Goal: Task Accomplishment & Management: Use online tool/utility

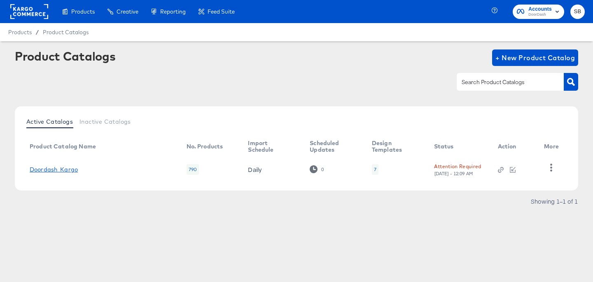
click at [61, 170] on link "Doordash_Kargo" at bounding box center [54, 169] width 48 height 7
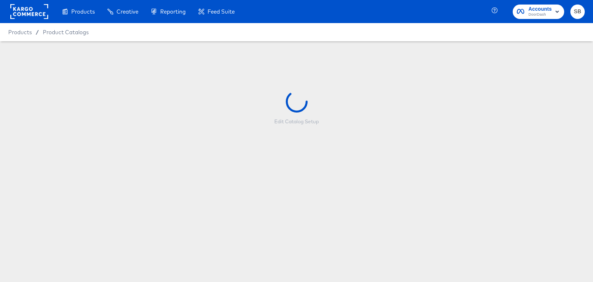
click at [26, 13] on rect at bounding box center [29, 11] width 38 height 15
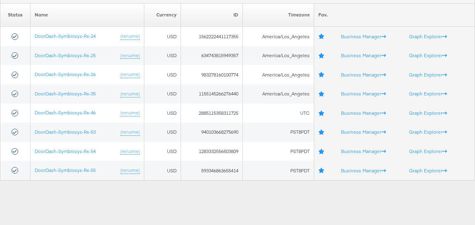
scroll to position [87, 0]
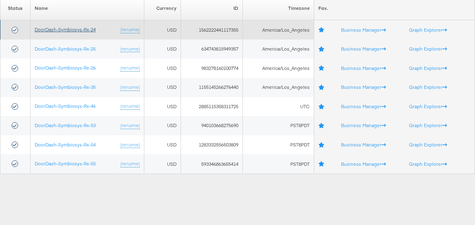
click at [84, 27] on link "DoorDash-Symbiosys-Rx-24" at bounding box center [65, 29] width 61 height 6
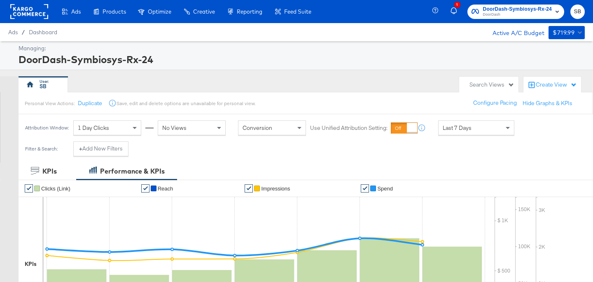
scroll to position [343, 0]
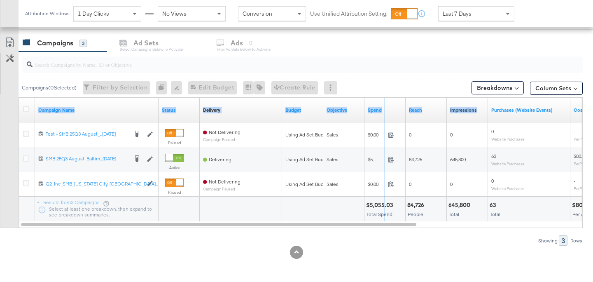
drag, startPoint x: 157, startPoint y: 105, endPoint x: 483, endPoint y: 109, distance: 326.8
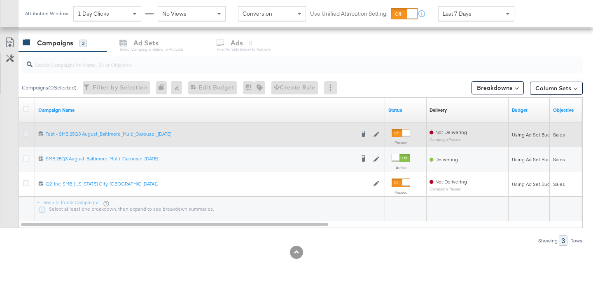
click at [25, 133] on icon at bounding box center [26, 134] width 6 height 6
click at [0, 0] on input "checkbox" at bounding box center [0, 0] width 0 height 0
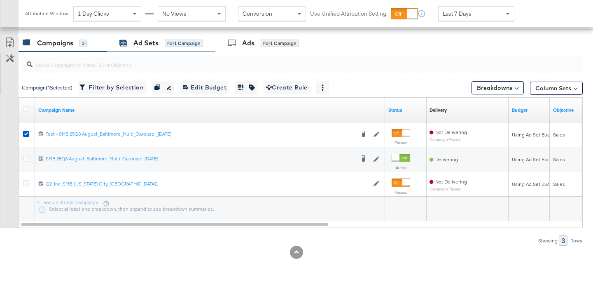
click at [170, 42] on div "for 1 Campaign" at bounding box center [184, 43] width 38 height 7
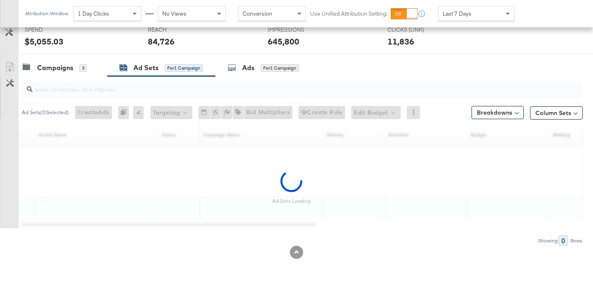
scroll to position [319, 0]
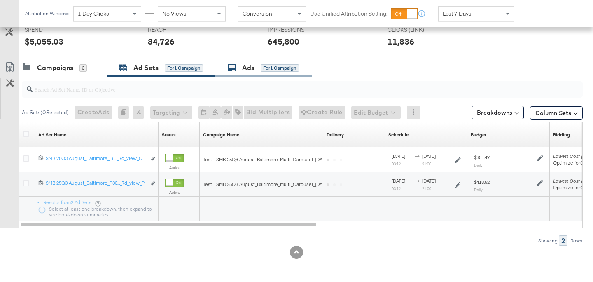
click at [280, 71] on div "for 1 Campaign" at bounding box center [280, 67] width 38 height 7
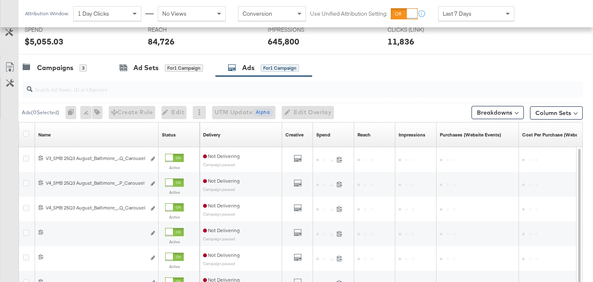
scroll to position [343, 0]
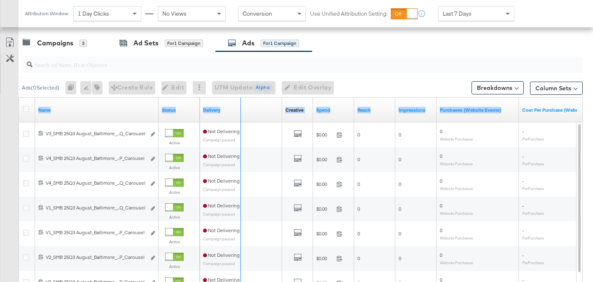
drag, startPoint x: 157, startPoint y: 105, endPoint x: 439, endPoint y: 115, distance: 282.4
click at [19, 98] on div "Name Status Delivery Creative Sorting Unavailable Spend Reach Impressions Purch…" at bounding box center [19, 98] width 0 height 0
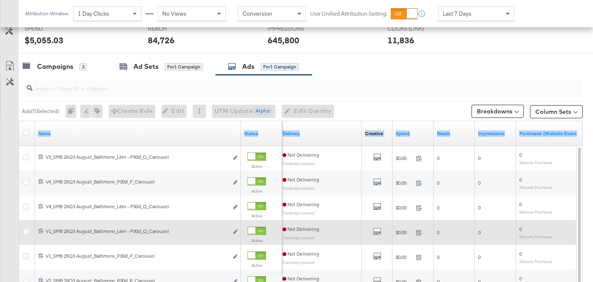
scroll to position [319, 0]
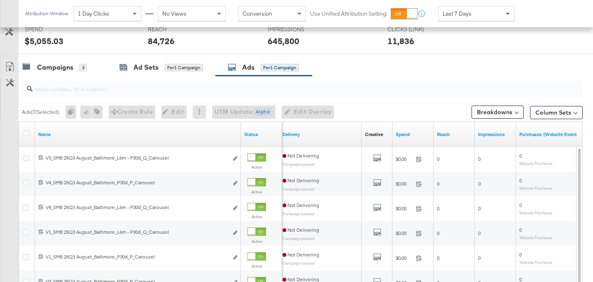
click at [188, 91] on input "search" at bounding box center [283, 85] width 501 height 16
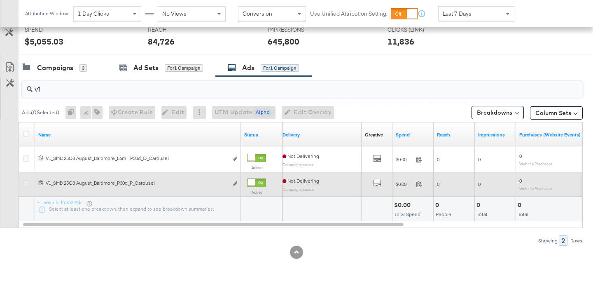
type input "v1"
click at [26, 183] on icon at bounding box center [26, 183] width 6 height 6
click at [0, 0] on input "checkbox" at bounding box center [0, 0] width 0 height 0
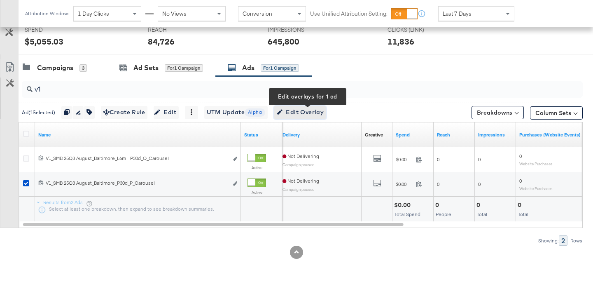
click at [298, 113] on span "Edit Overlay Edit overlays for 1 ad" at bounding box center [299, 112] width 47 height 10
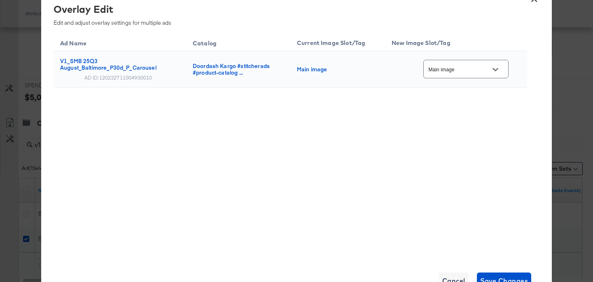
scroll to position [313, 0]
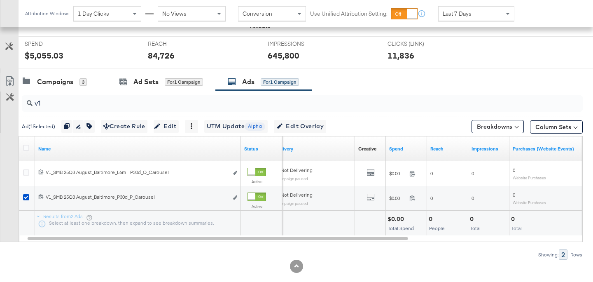
scroll to position [305, 0]
